Goal: Task Accomplishment & Management: Manage account settings

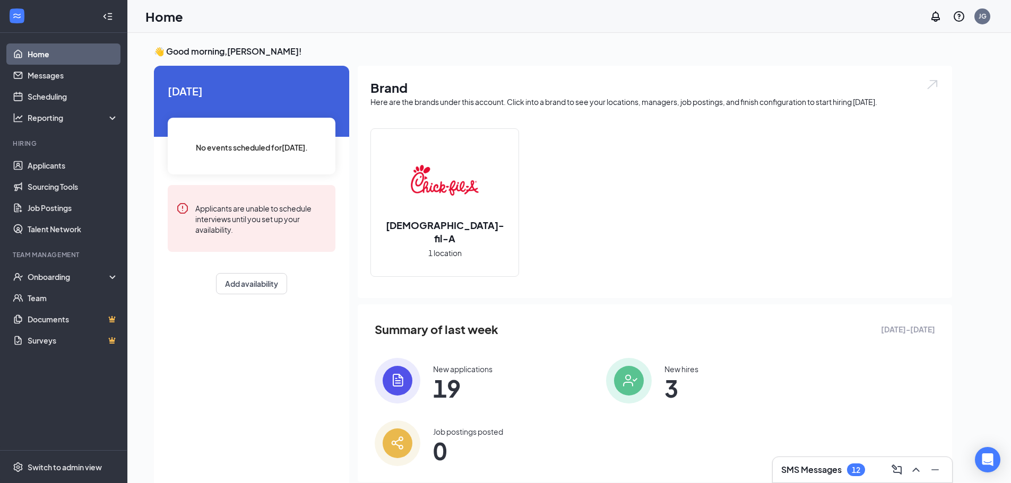
click at [835, 462] on div "SMS Messages 12" at bounding box center [862, 470] width 162 height 17
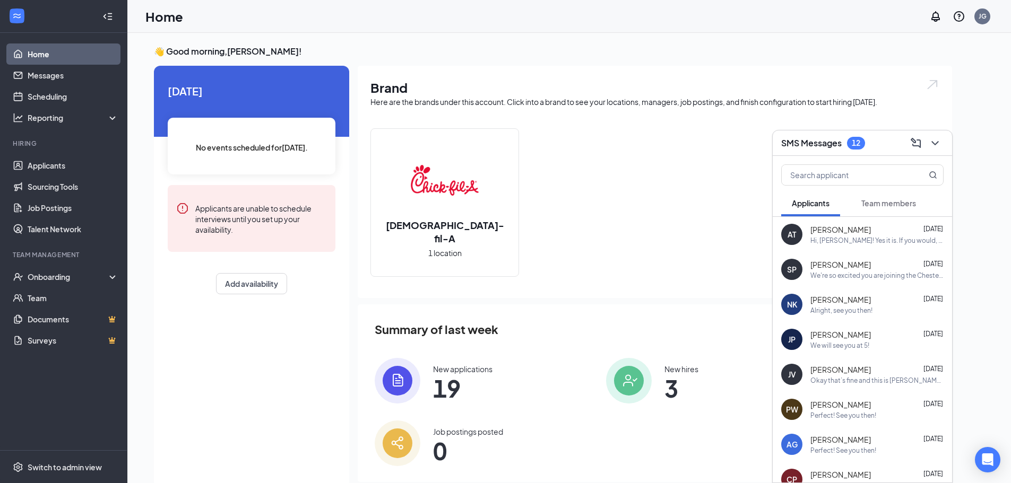
click at [817, 139] on h3 "SMS Messages" at bounding box center [811, 143] width 60 height 12
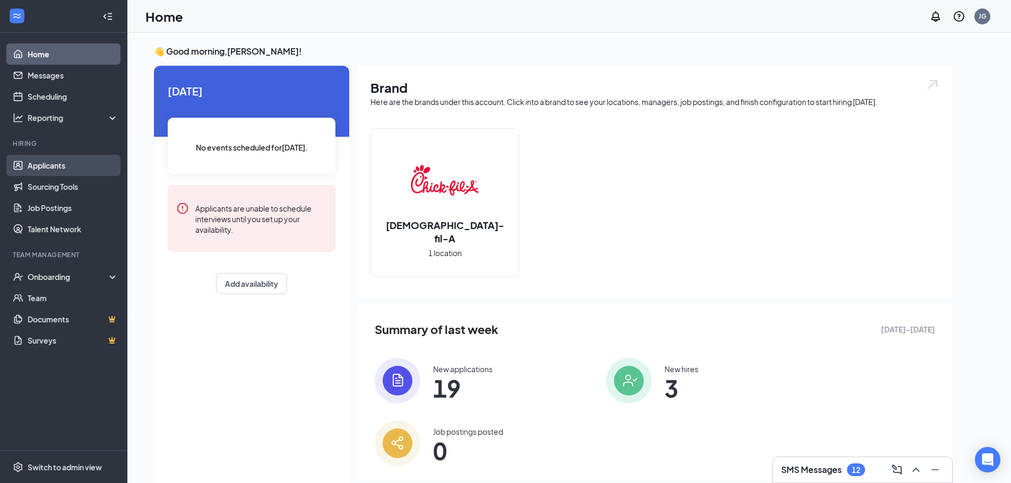
click at [54, 160] on link "Applicants" at bounding box center [73, 165] width 91 height 21
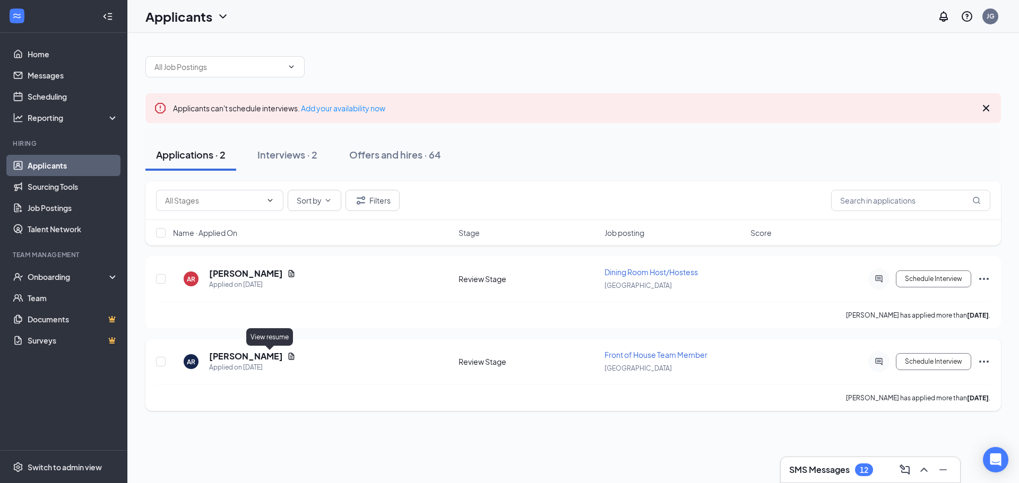
click at [289, 357] on icon "Document" at bounding box center [292, 356] width 6 height 7
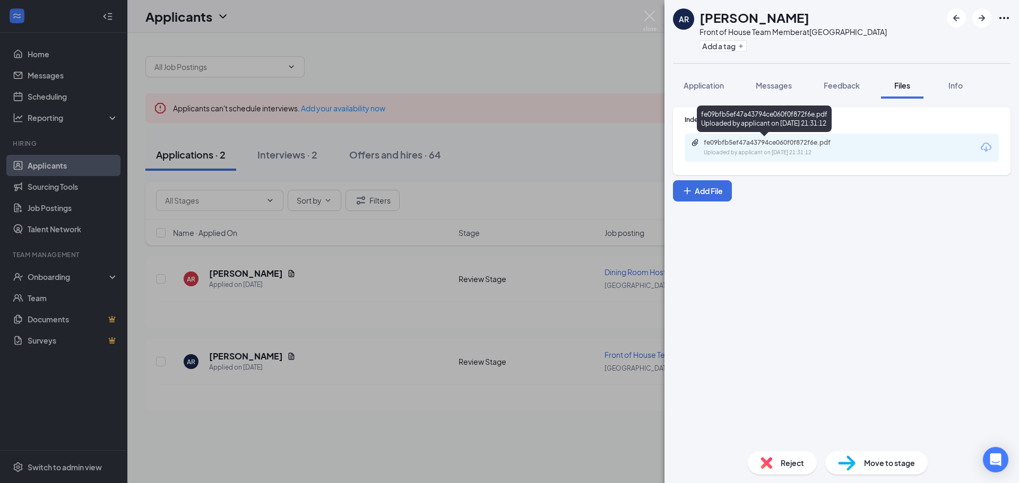
click at [760, 144] on div "fe09bfb5ef47a43794ce060f0f872f6e.pdf" at bounding box center [778, 143] width 149 height 8
click at [654, 11] on img at bounding box center [649, 21] width 13 height 21
